Goal: Information Seeking & Learning: Learn about a topic

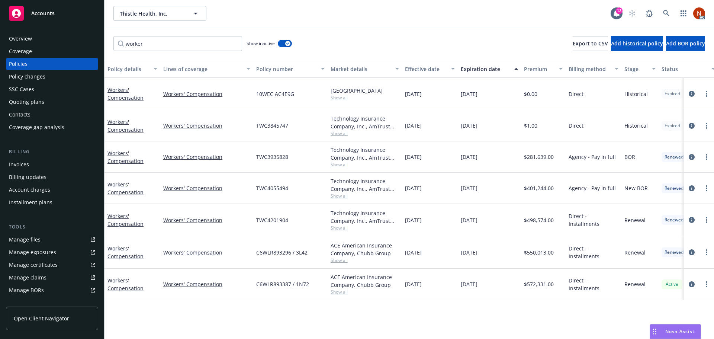
click at [258, 16] on div "Thistle Health, Inc. Thistle Health, Inc." at bounding box center [361, 13] width 497 height 15
click at [37, 237] on div "Manage files" at bounding box center [25, 239] width 32 height 12
click at [32, 104] on div "Quoting plans" at bounding box center [26, 102] width 35 height 12
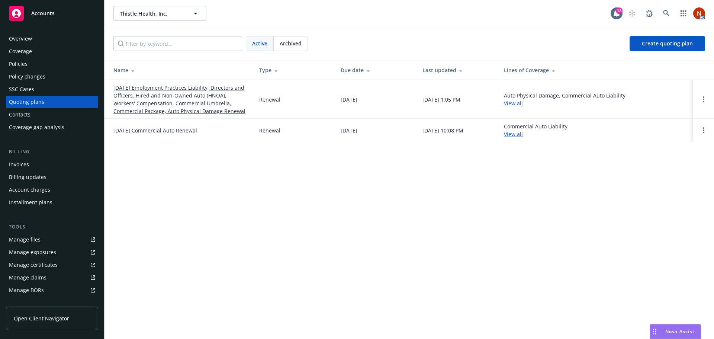
click at [283, 43] on span "Archived" at bounding box center [291, 43] width 22 height 8
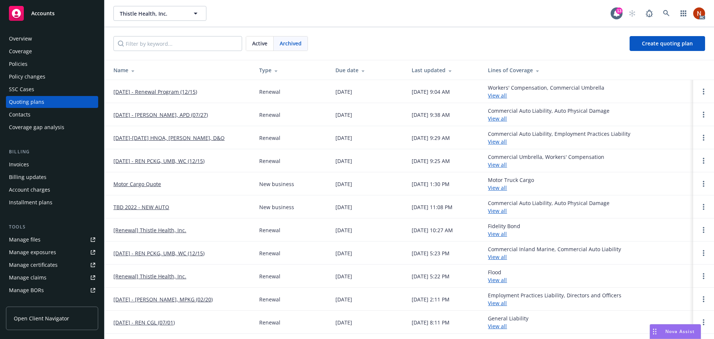
click at [348, 72] on div "Due date" at bounding box center [367, 70] width 64 height 8
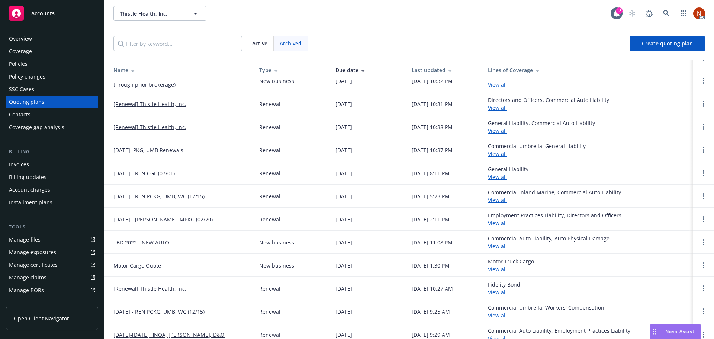
scroll to position [126, 0]
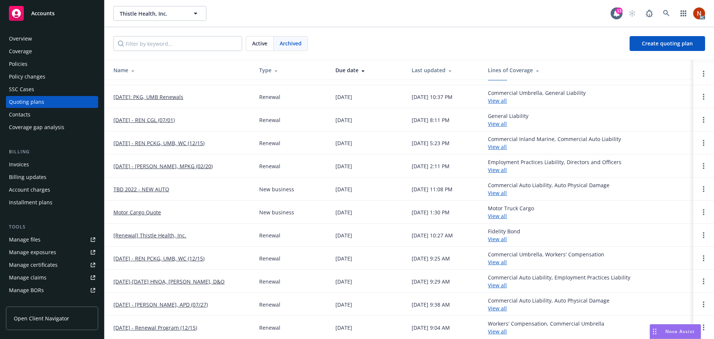
click at [203, 259] on link "December 2023 - REN PCKG, UMB, WC (12/15)" at bounding box center [158, 258] width 91 height 8
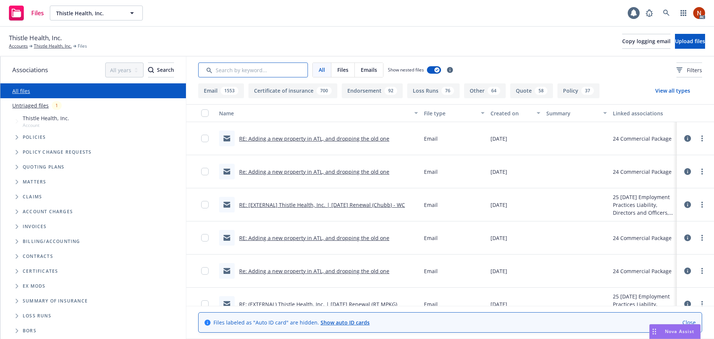
click at [238, 70] on input "Search by keyword..." at bounding box center [253, 69] width 110 height 15
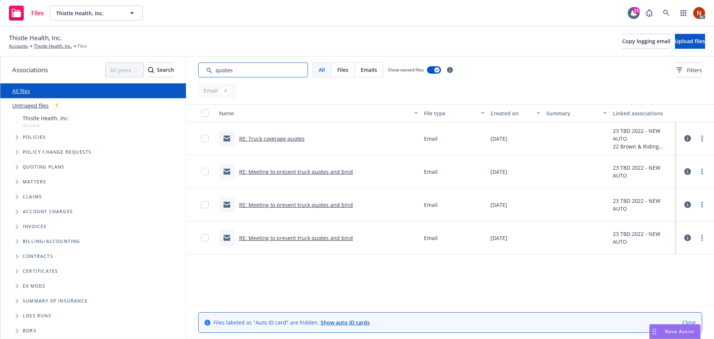
click at [238, 68] on input "Search by keyword..." at bounding box center [253, 69] width 110 height 15
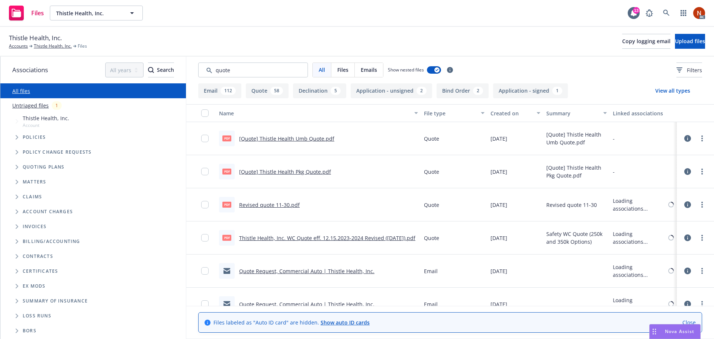
click at [524, 112] on div "Created on" at bounding box center [511, 113] width 42 height 8
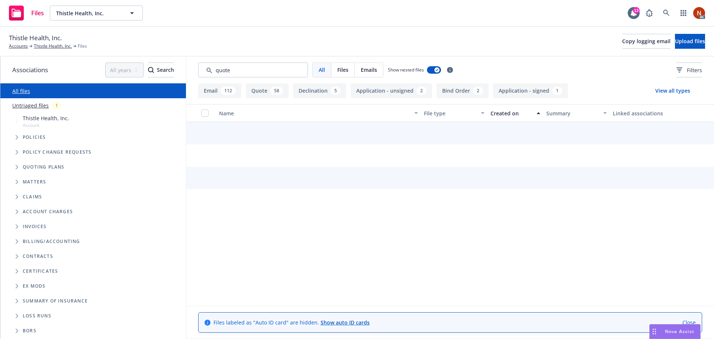
click at [514, 114] on div "Created on" at bounding box center [511, 113] width 42 height 8
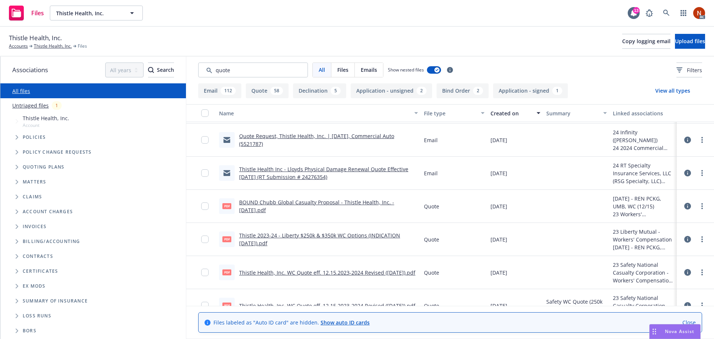
scroll to position [2007, 0]
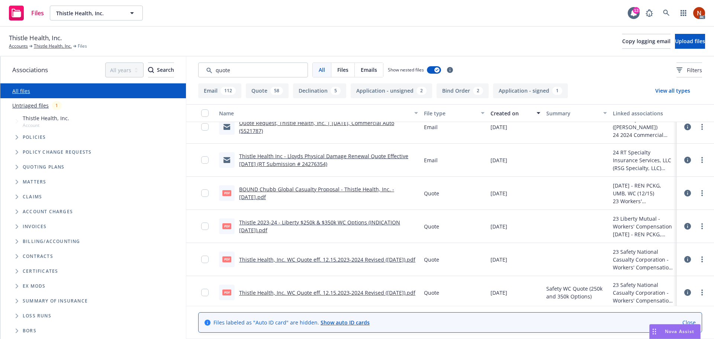
click at [367, 256] on link "Thistle Health, Inc. WC Quote eff. 12.15.2023-2024 Revised ([DATE]).pdf" at bounding box center [327, 259] width 176 height 7
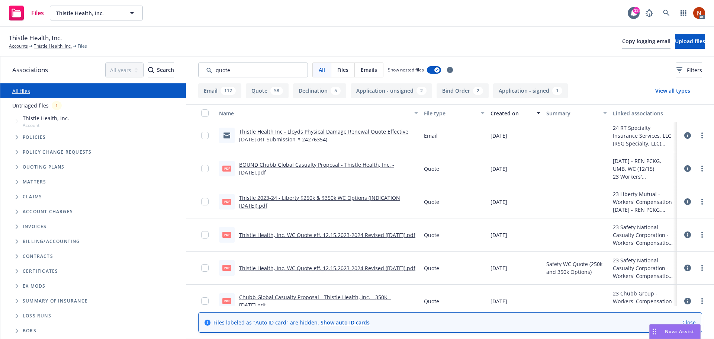
scroll to position [2044, 0]
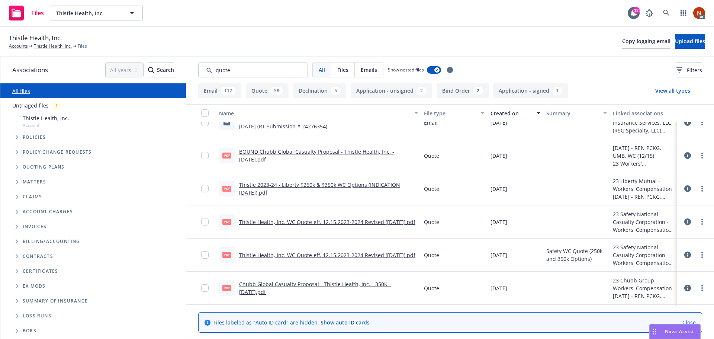
click at [356, 251] on link "Thistle Health, Inc. WC Quote eff. 12.15.2023-2024 Revised ([DATE]).pdf" at bounding box center [327, 254] width 176 height 7
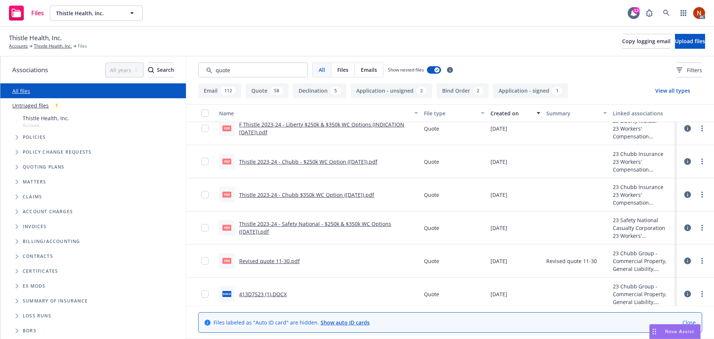
scroll to position [2305, 0]
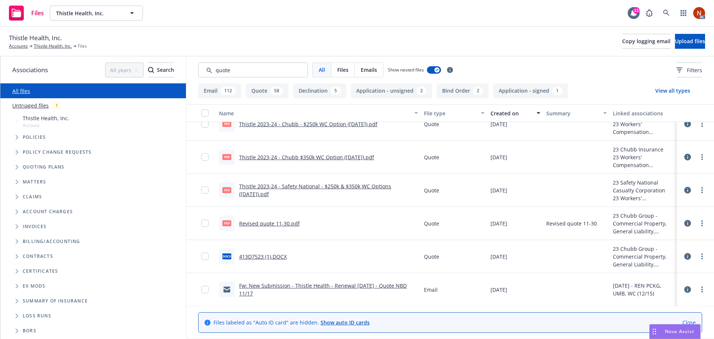
click at [290, 224] on link "Revised quote 11-30.pdf" at bounding box center [269, 223] width 61 height 7
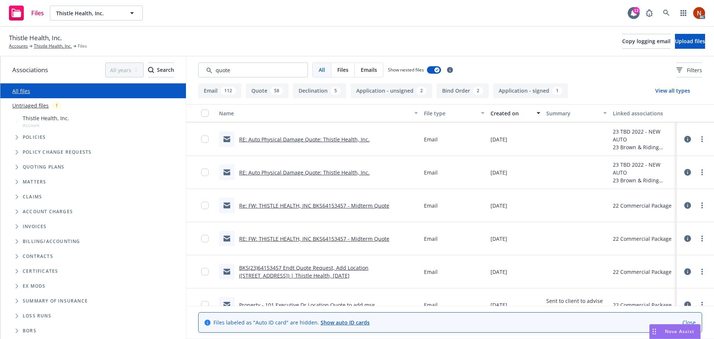
scroll to position [2899, 0]
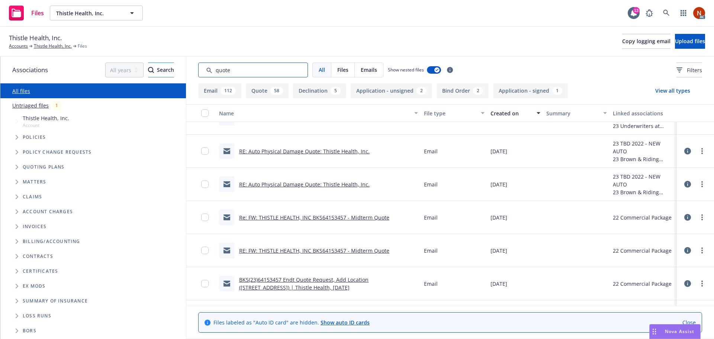
drag, startPoint x: 242, startPoint y: 74, endPoint x: 160, endPoint y: 70, distance: 81.9
click at [160, 70] on div "Associations All years 2027 2026 2025 2024 2023 2022 2021 2020 2019 2018 2017 2…" at bounding box center [356, 197] width 713 height 282
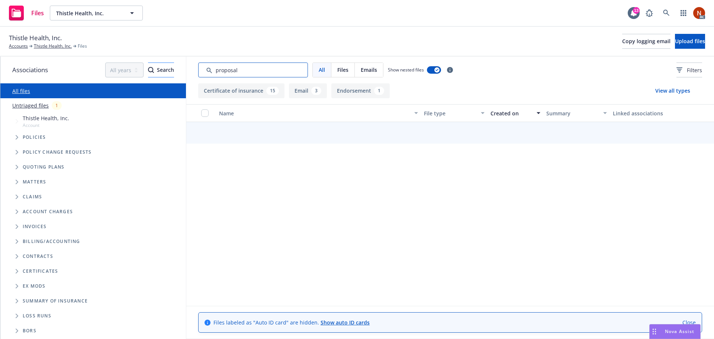
type input "proposal"
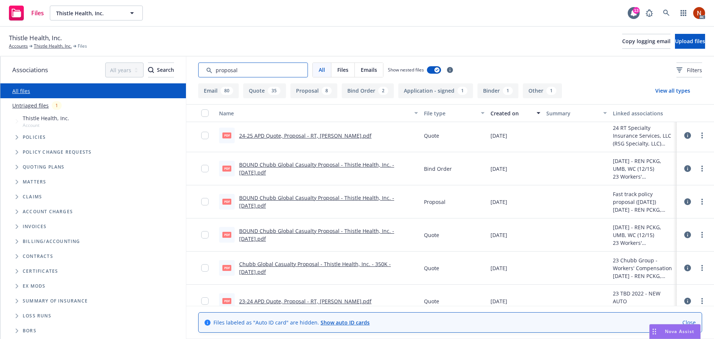
scroll to position [1741, 0]
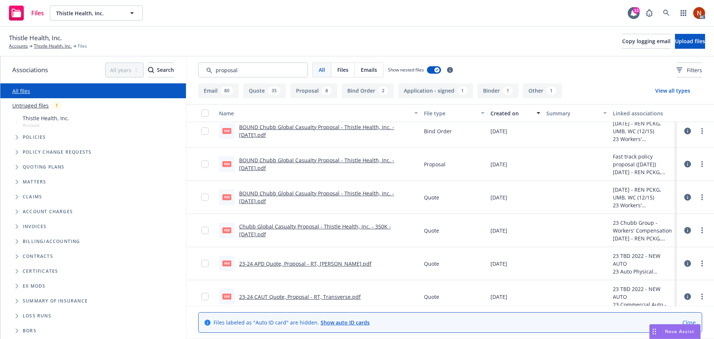
click at [316, 263] on link "23-24 APD Quote, Proposal - RT, [PERSON_NAME].pdf" at bounding box center [305, 263] width 132 height 7
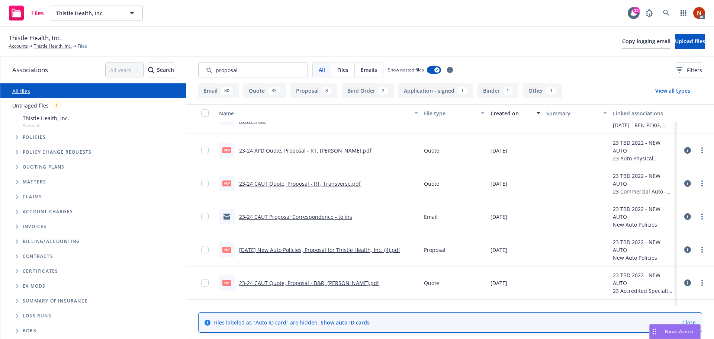
scroll to position [1890, 0]
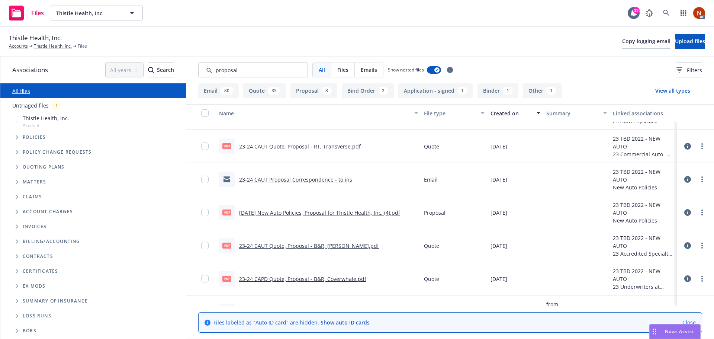
click at [386, 210] on link "[DATE] New Auto Policies, Proposal for Thistle Health, Inc. (4).pdf" at bounding box center [319, 212] width 161 height 7
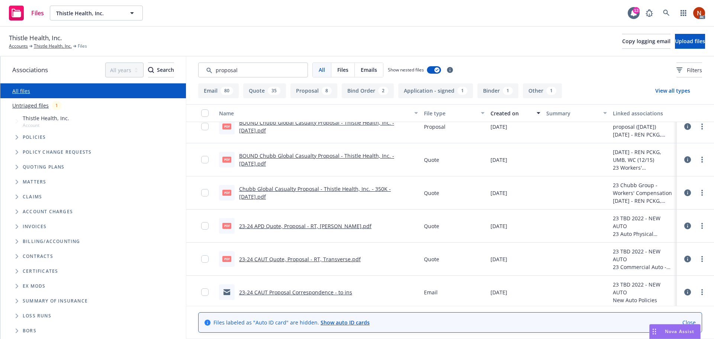
scroll to position [1741, 0]
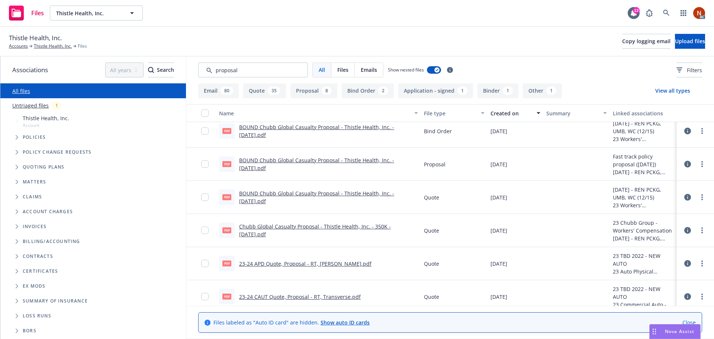
click at [374, 194] on link "BOUND Chubb Global Casualty Proposal - Thistle Health, Inc. - [DATE].pdf" at bounding box center [316, 197] width 155 height 15
drag, startPoint x: 259, startPoint y: 73, endPoint x: 137, endPoint y: 67, distance: 122.1
click at [137, 67] on div "Associations All years 2027 2026 2025 2024 2023 2022 2021 2020 2019 2018 2017 2…" at bounding box center [356, 197] width 713 height 282
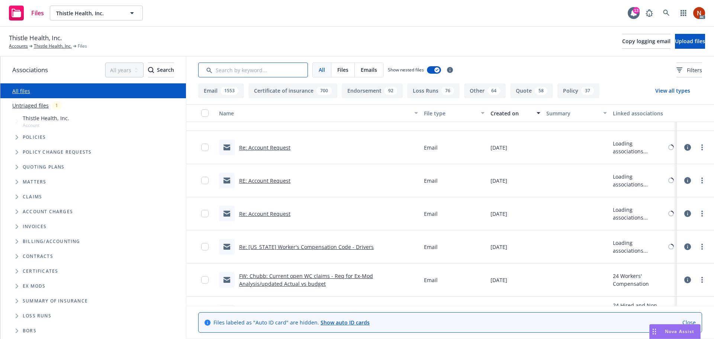
scroll to position [1360, 0]
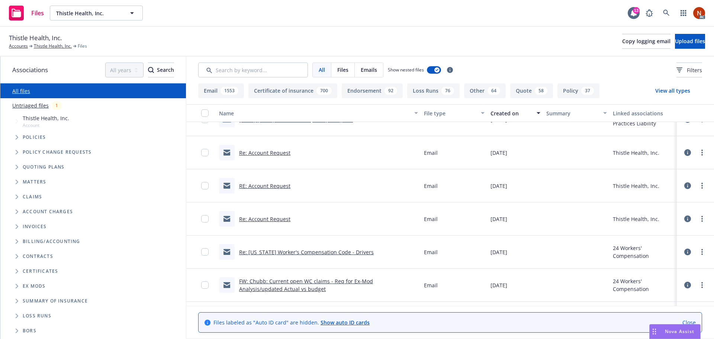
click at [523, 88] on button "Quote 58" at bounding box center [531, 90] width 43 height 15
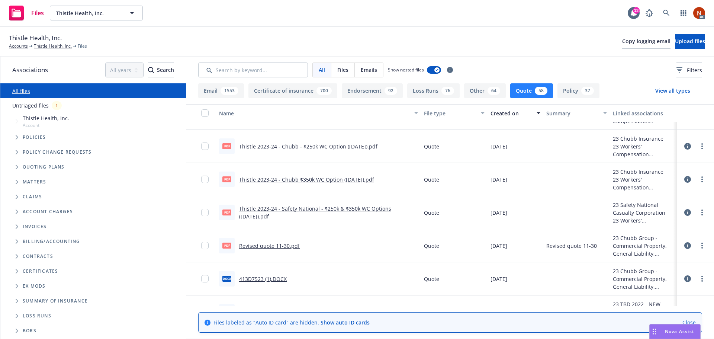
scroll to position [692, 0]
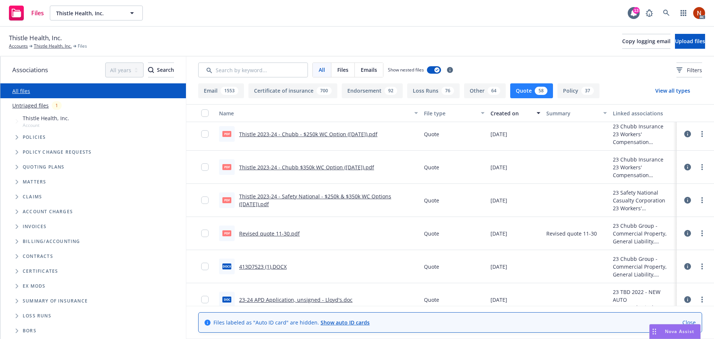
click at [248, 232] on link "Revised quote 11-30.pdf" at bounding box center [269, 233] width 61 height 7
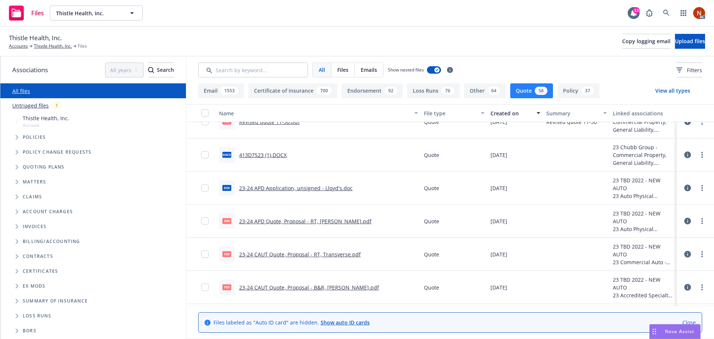
scroll to position [803, 0]
click at [513, 92] on button "Quote 58" at bounding box center [531, 90] width 43 height 15
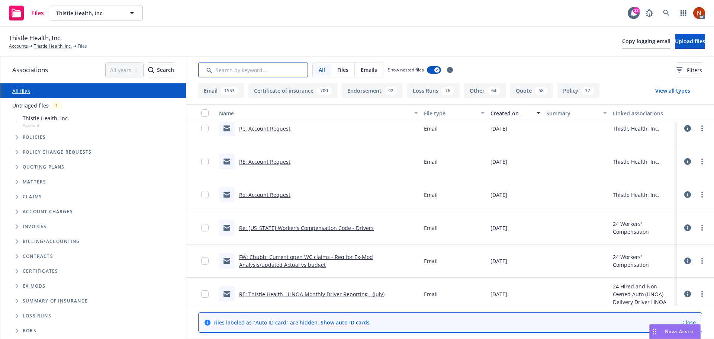
click at [261, 71] on input "Search by keyword..." at bounding box center [253, 69] width 110 height 15
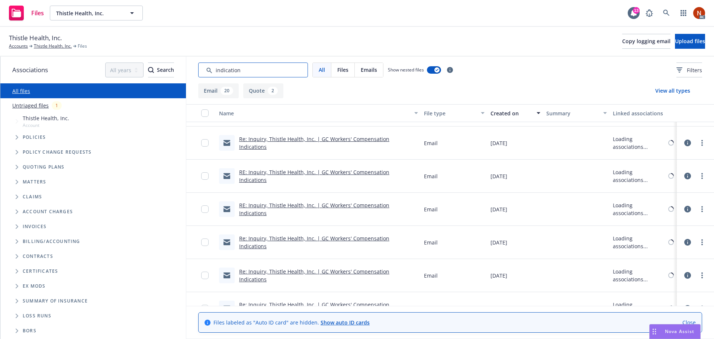
scroll to position [332, 0]
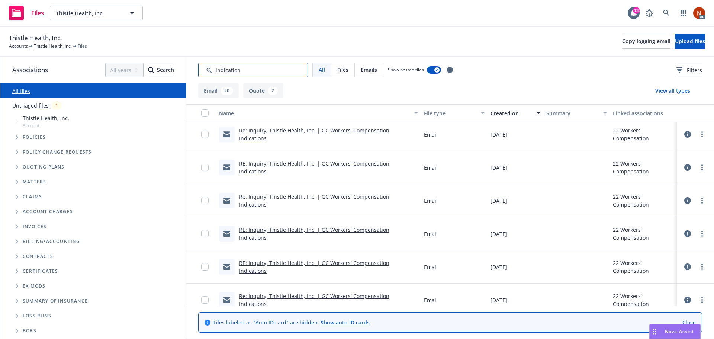
type input "indication"
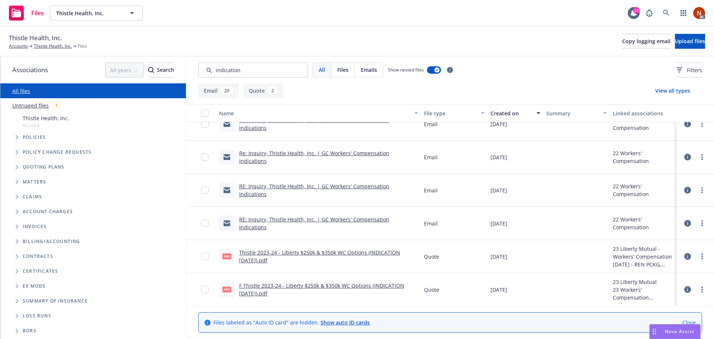
scroll to position [539, 0]
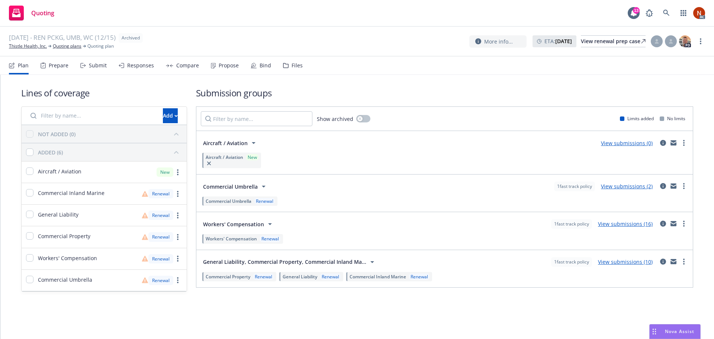
click at [191, 65] on div "Compare" at bounding box center [187, 65] width 23 height 6
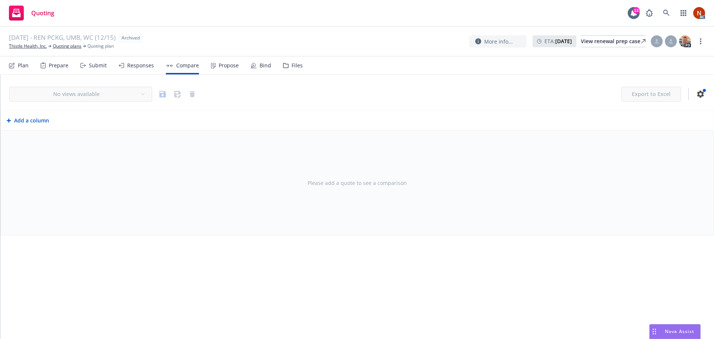
click at [124, 64] on div "Responses" at bounding box center [136, 65] width 35 height 18
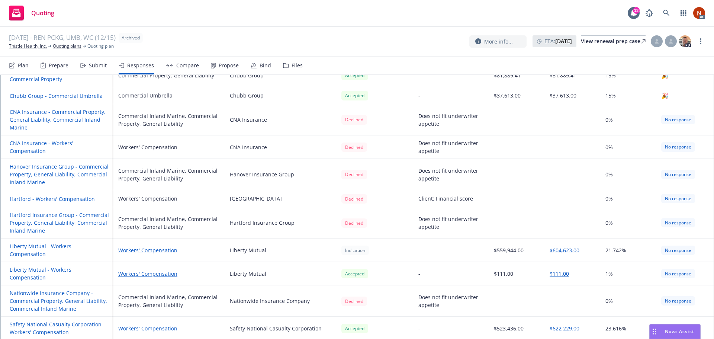
scroll to position [223, 0]
click at [165, 246] on link "Workers' Compensation" at bounding box center [168, 250] width 100 height 8
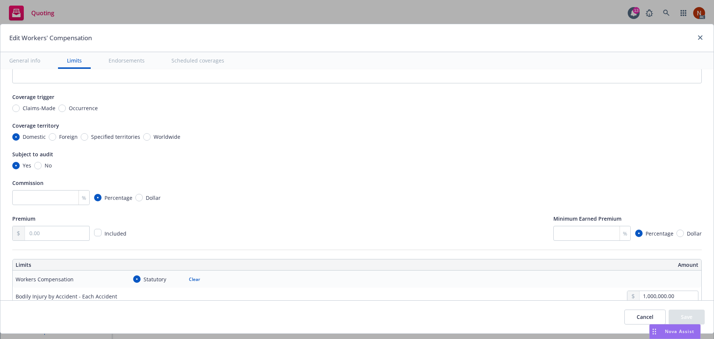
scroll to position [0, 0]
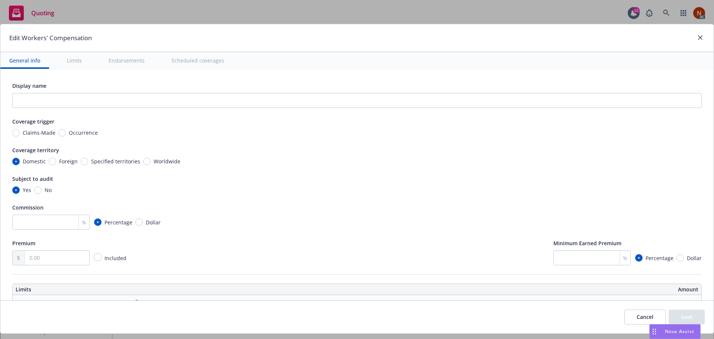
click at [208, 62] on button "Scheduled coverages" at bounding box center [197, 60] width 71 height 17
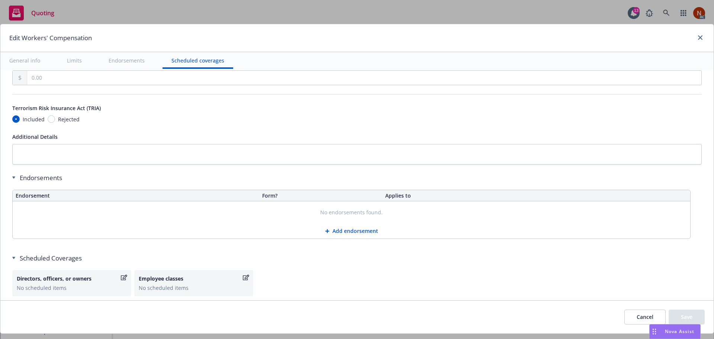
click at [76, 58] on button "Limits" at bounding box center [74, 60] width 33 height 17
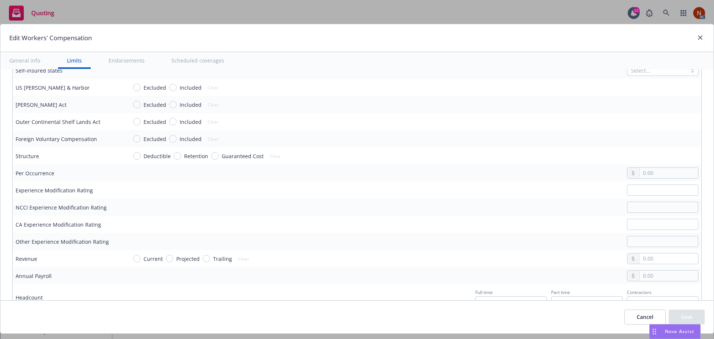
scroll to position [325, 0]
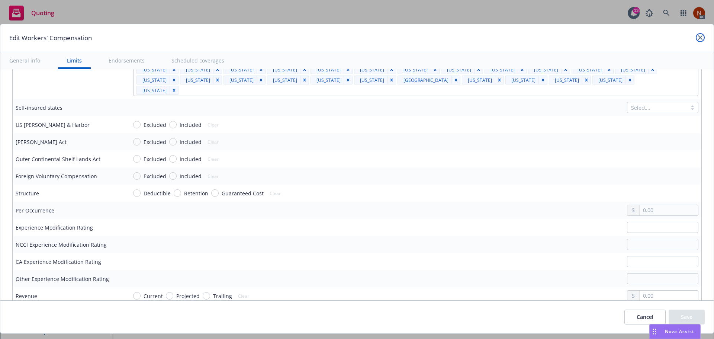
click at [697, 39] on link "close" at bounding box center [699, 37] width 9 height 9
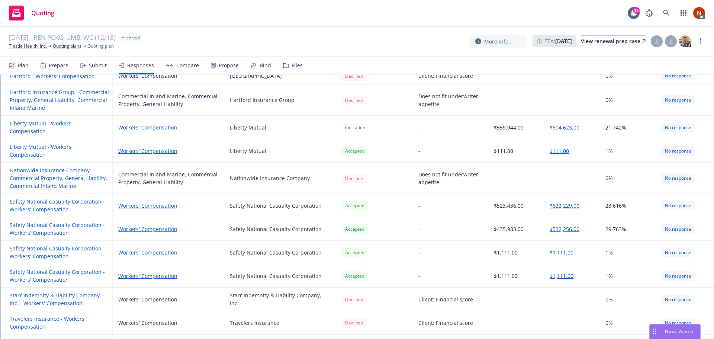
scroll to position [351, 0]
